Goal: Book appointment/travel/reservation

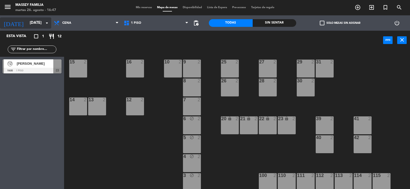
scroll to position [39, 0]
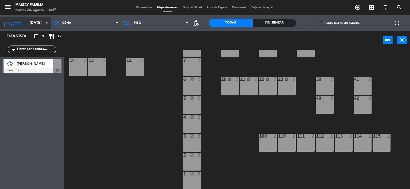
click at [29, 21] on input "[DATE]" at bounding box center [51, 23] width 49 height 10
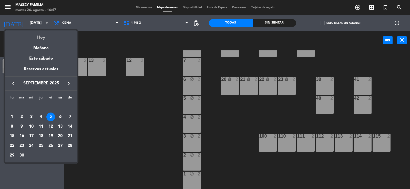
click at [44, 36] on div "Hoy" at bounding box center [41, 36] width 72 height 11
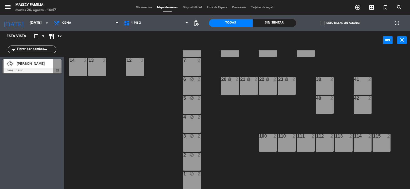
type input "[DATE]"
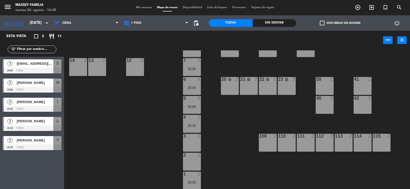
click at [135, 66] on div "12 2" at bounding box center [135, 67] width 18 height 18
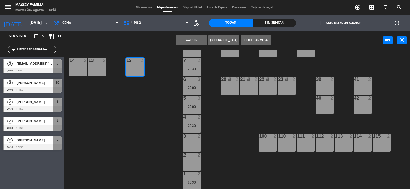
click at [221, 40] on button "[GEOGRAPHIC_DATA]" at bounding box center [223, 40] width 31 height 10
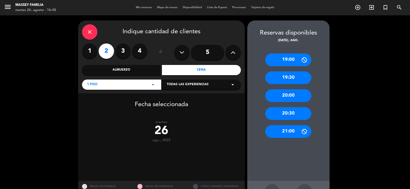
click at [288, 116] on div "20:30" at bounding box center [288, 113] width 46 height 13
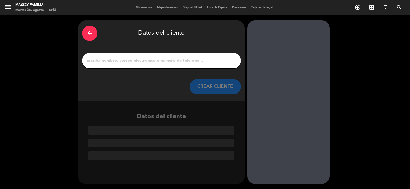
click at [124, 60] on input "1" at bounding box center [161, 60] width 151 height 7
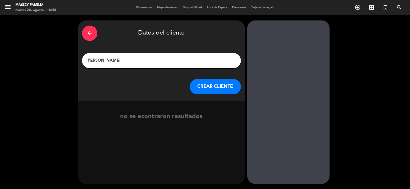
type input "[PERSON_NAME]"
click at [216, 88] on button "CREAR CLIENTE" at bounding box center [215, 86] width 51 height 15
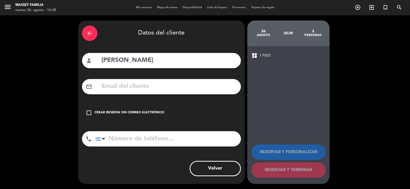
click at [123, 143] on input "tel" at bounding box center [168, 139] width 146 height 15
type input "1151741905"
click at [89, 113] on icon "check_box_outline_blank" at bounding box center [89, 113] width 6 height 6
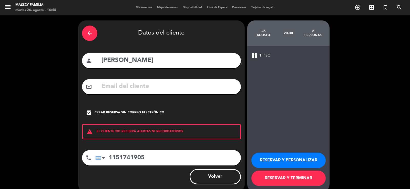
click at [285, 179] on button "RESERVAR Y TERMINAR" at bounding box center [288, 178] width 74 height 15
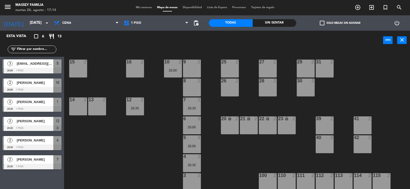
click at [137, 6] on span "Mis reservas" at bounding box center [143, 7] width 21 height 3
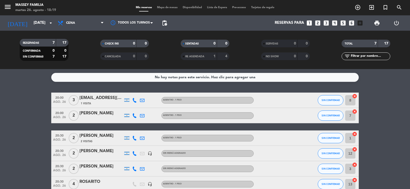
click at [30, 99] on bookings-row "20:00 [DATE] 3 [EMAIL_ADDRESS][DOMAIN_NAME] 1 Visita Adentro - 1 Piso SIN CONFI…" at bounding box center [205, 150] width 410 height 115
click at [79, 23] on span "Cena" at bounding box center [80, 22] width 51 height 11
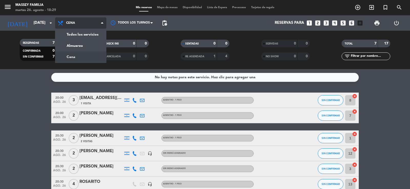
click at [79, 23] on span "Cena" at bounding box center [80, 22] width 51 height 11
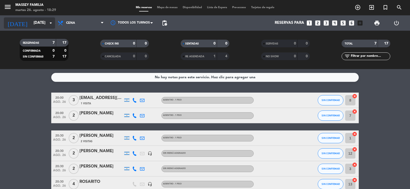
click at [35, 24] on input "[DATE]" at bounding box center [55, 23] width 49 height 10
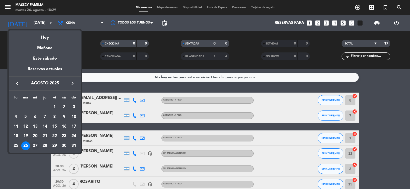
click at [34, 145] on div "27" at bounding box center [35, 146] width 9 height 9
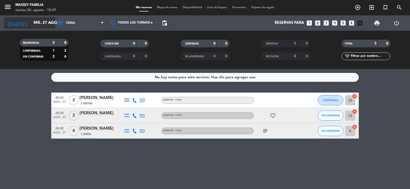
click at [31, 22] on input "mié. 27 ago." at bounding box center [55, 23] width 49 height 10
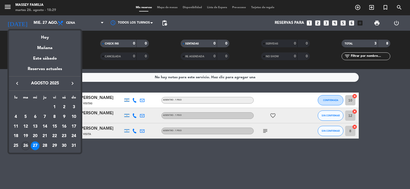
click at [25, 147] on div "26" at bounding box center [25, 146] width 9 height 9
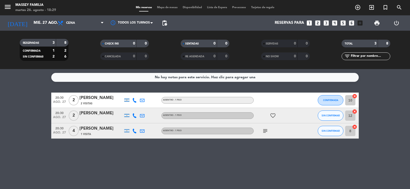
type input "[DATE]"
